Goal: Navigation & Orientation: Find specific page/section

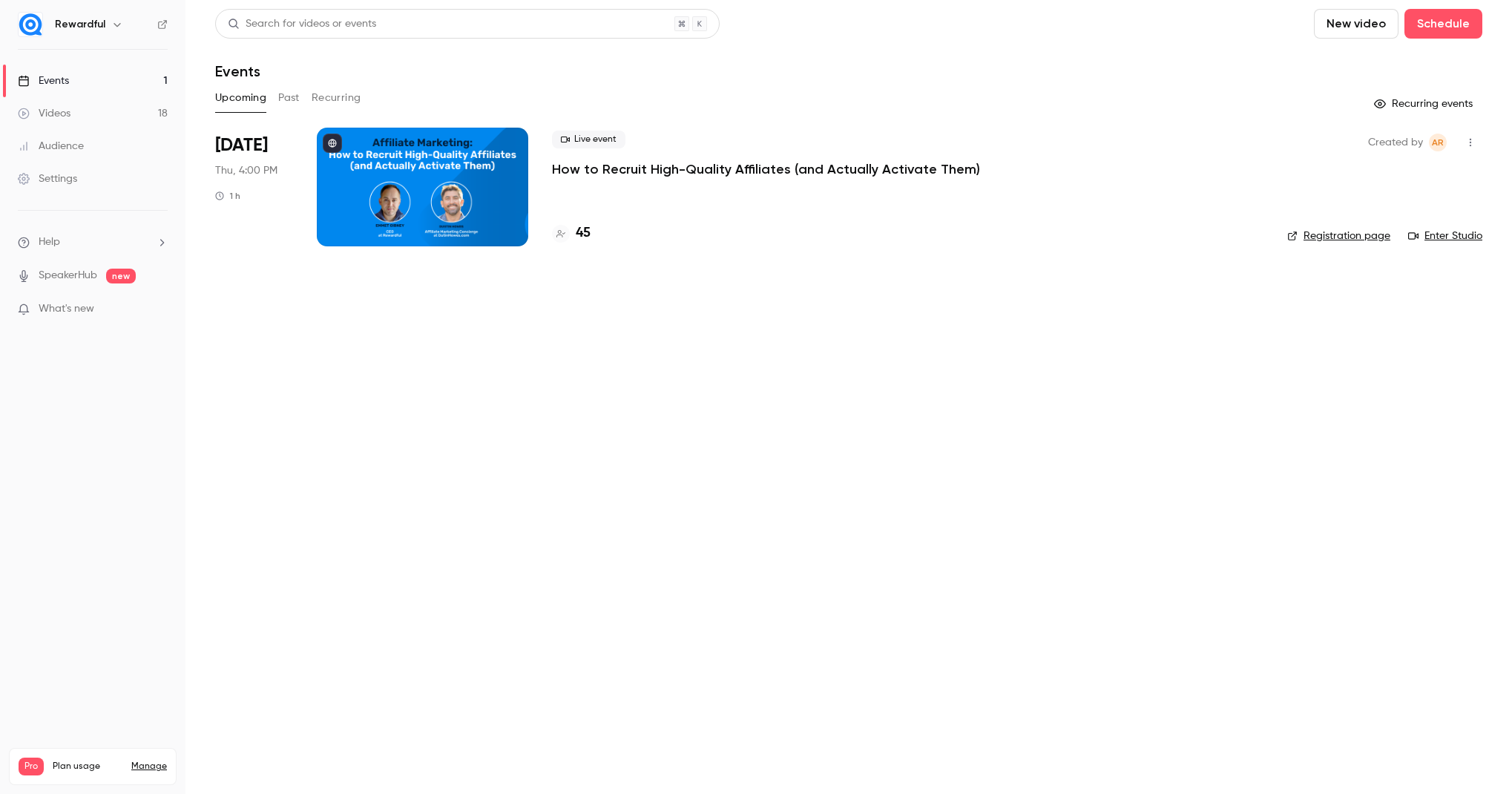
drag, startPoint x: 442, startPoint y: 472, endPoint x: 270, endPoint y: 181, distance: 338.0
click at [442, 471] on main "Search for videos or events New video Schedule Events Upcoming Past Recurring R…" at bounding box center [849, 397] width 1327 height 794
click at [123, 84] on link "Events 1" at bounding box center [93, 80] width 185 height 33
